Goal: Task Accomplishment & Management: Complete application form

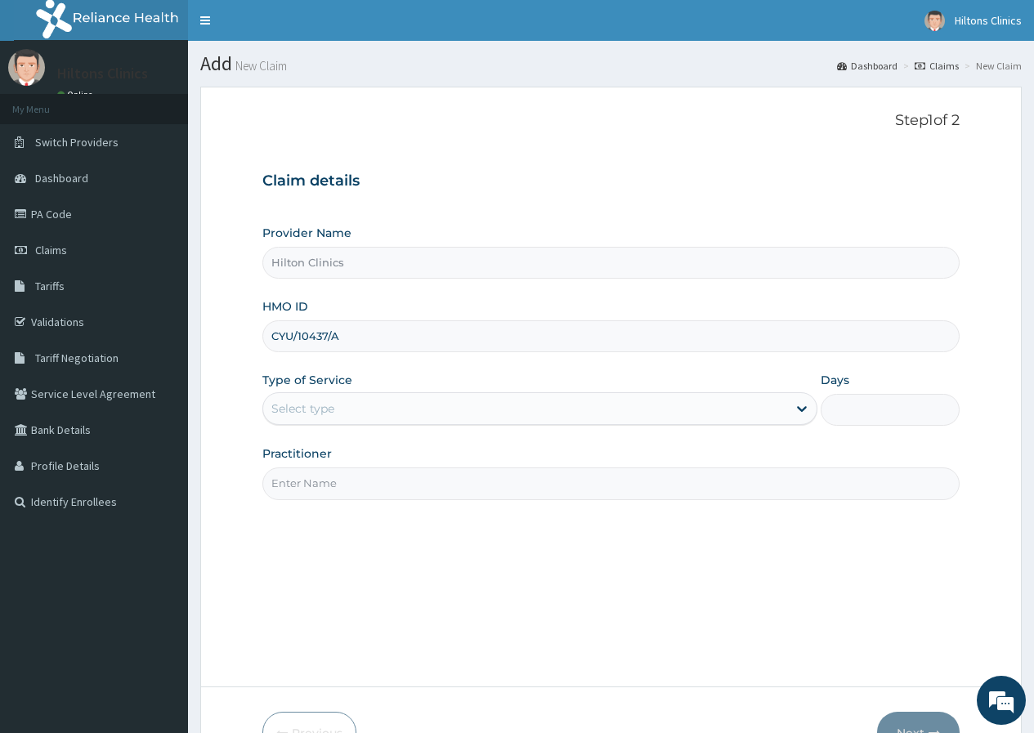
type input "CYU/10437/A"
click at [418, 408] on div "Select type" at bounding box center [525, 409] width 524 height 26
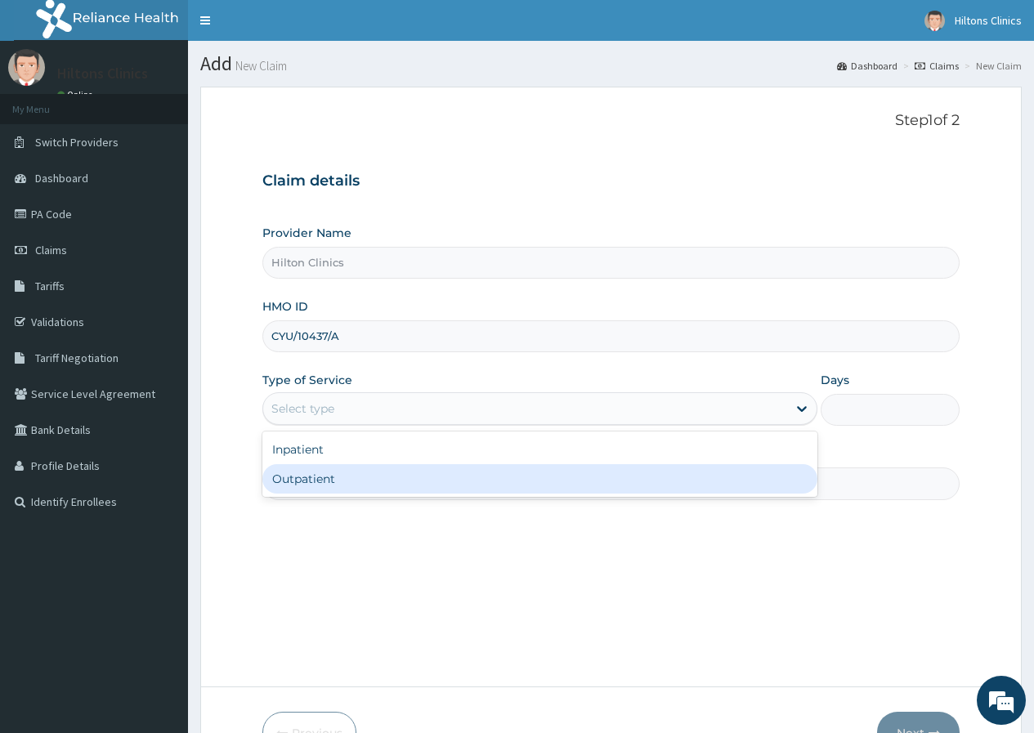
click at [365, 468] on div "Outpatient" at bounding box center [539, 478] width 555 height 29
type input "1"
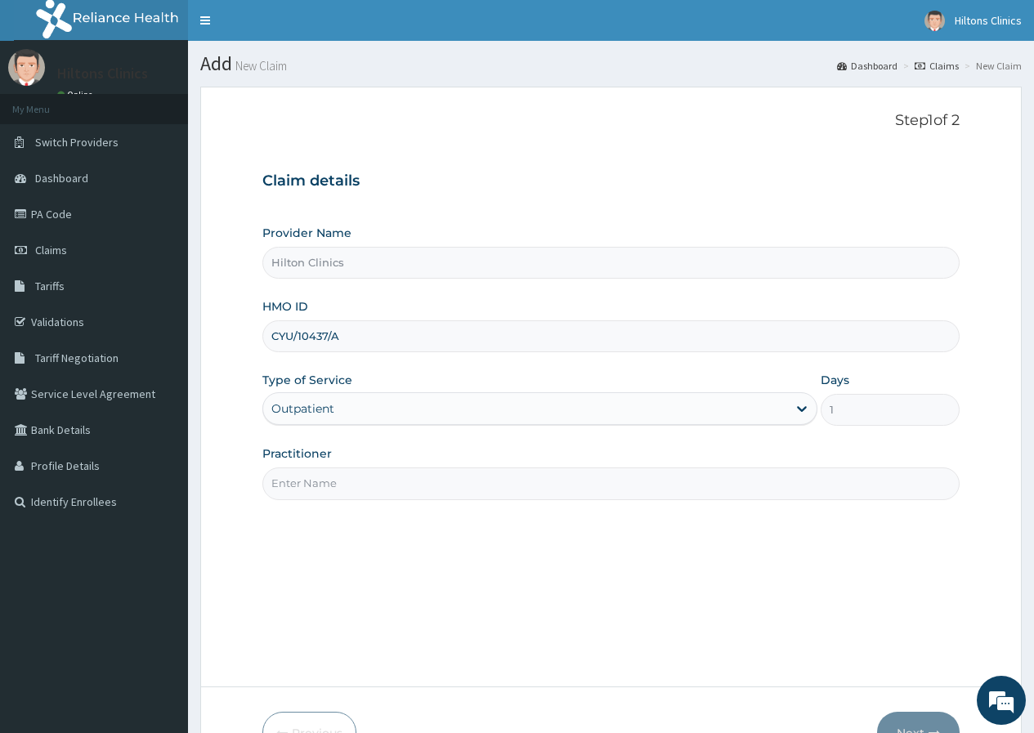
click at [378, 482] on input "Practitioner" at bounding box center [610, 484] width 697 height 32
type input "DR [PERSON_NAME]"
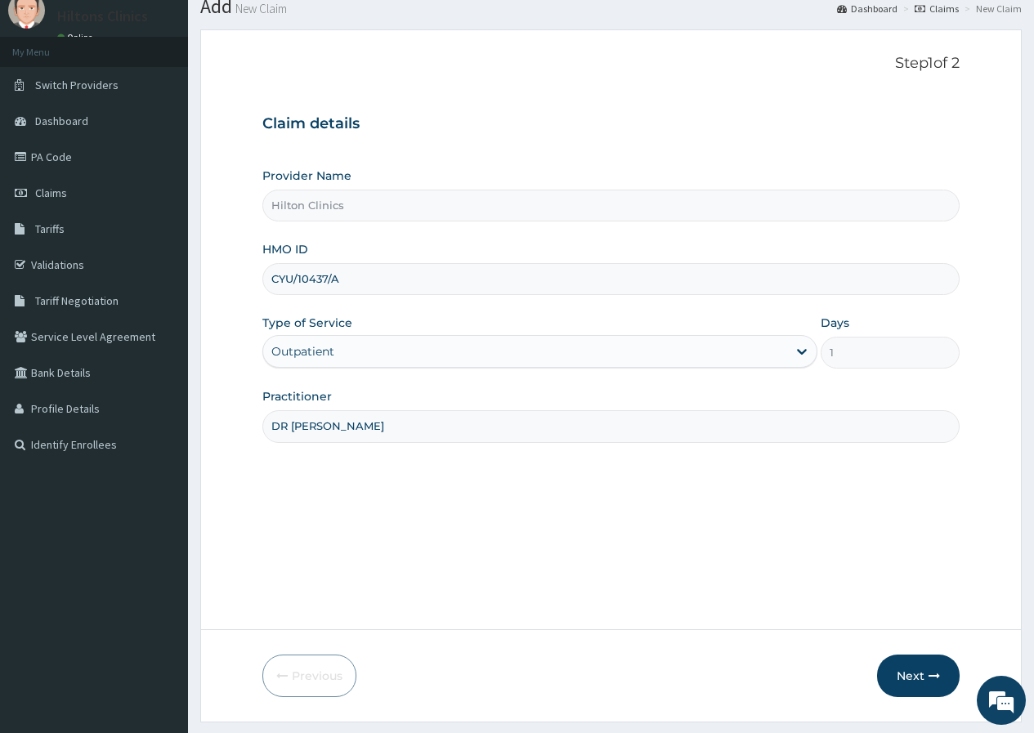
scroll to position [101, 0]
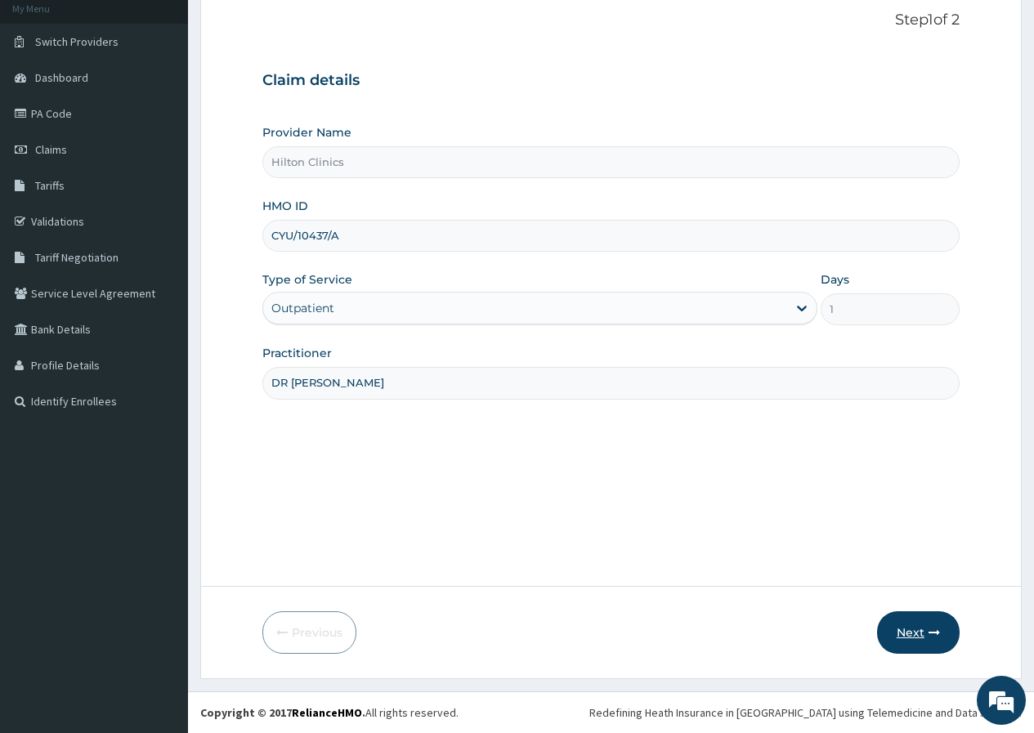
click at [908, 634] on button "Next" at bounding box center [918, 633] width 83 height 43
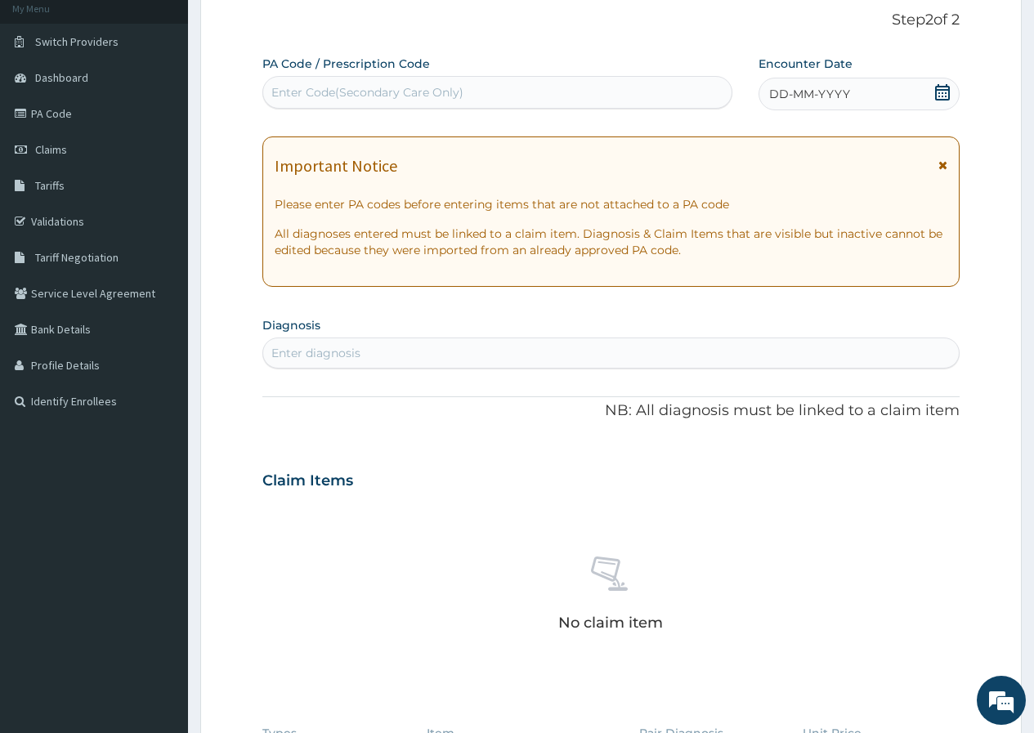
click at [475, 91] on div "Enter Code(Secondary Care Only)" at bounding box center [497, 92] width 468 height 26
type input "PA/FDCA5C"
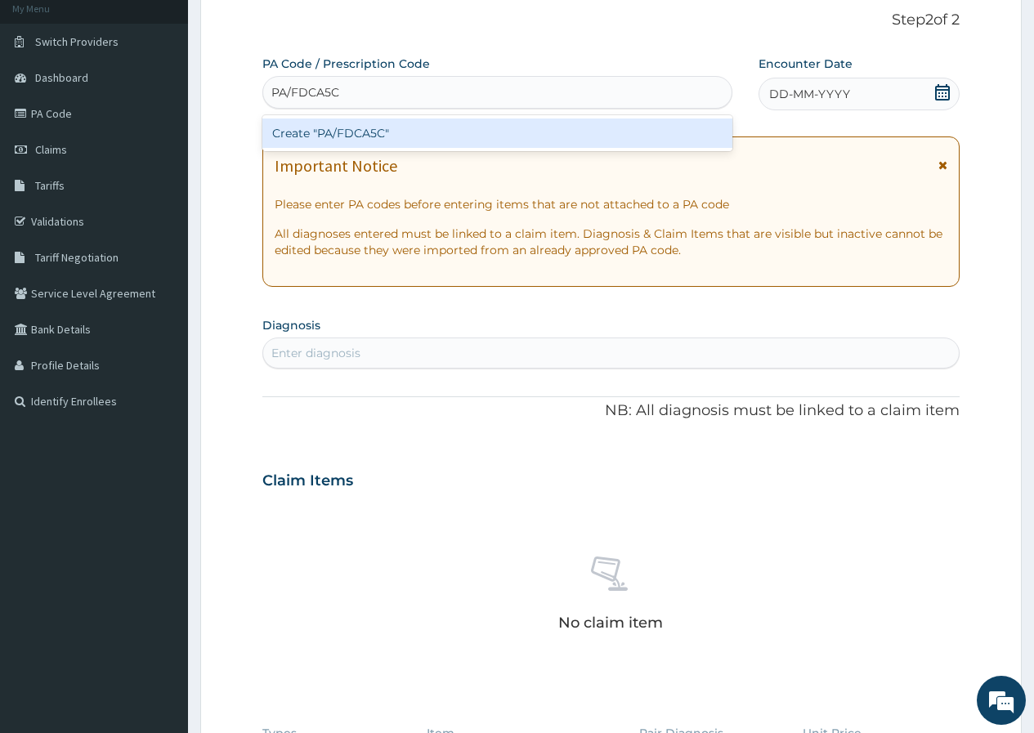
click at [417, 134] on div "Create "PA/FDCA5C"" at bounding box center [496, 133] width 469 height 29
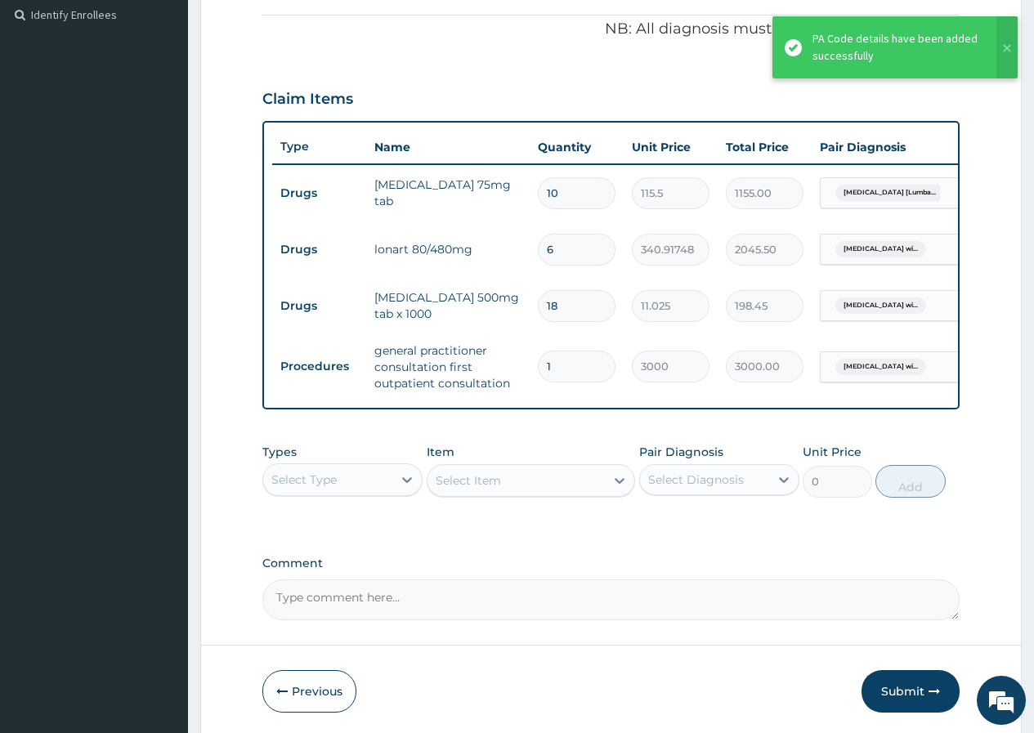
scroll to position [558, 0]
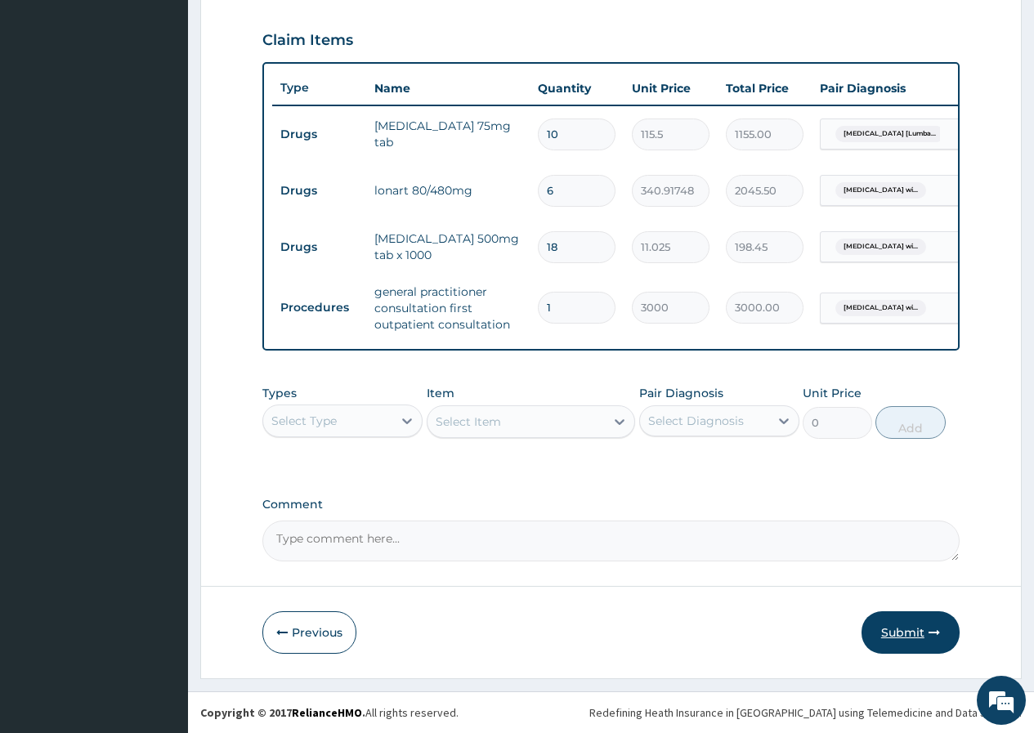
click at [908, 640] on button "Submit" at bounding box center [911, 633] width 98 height 43
